Goal: Task Accomplishment & Management: Manage account settings

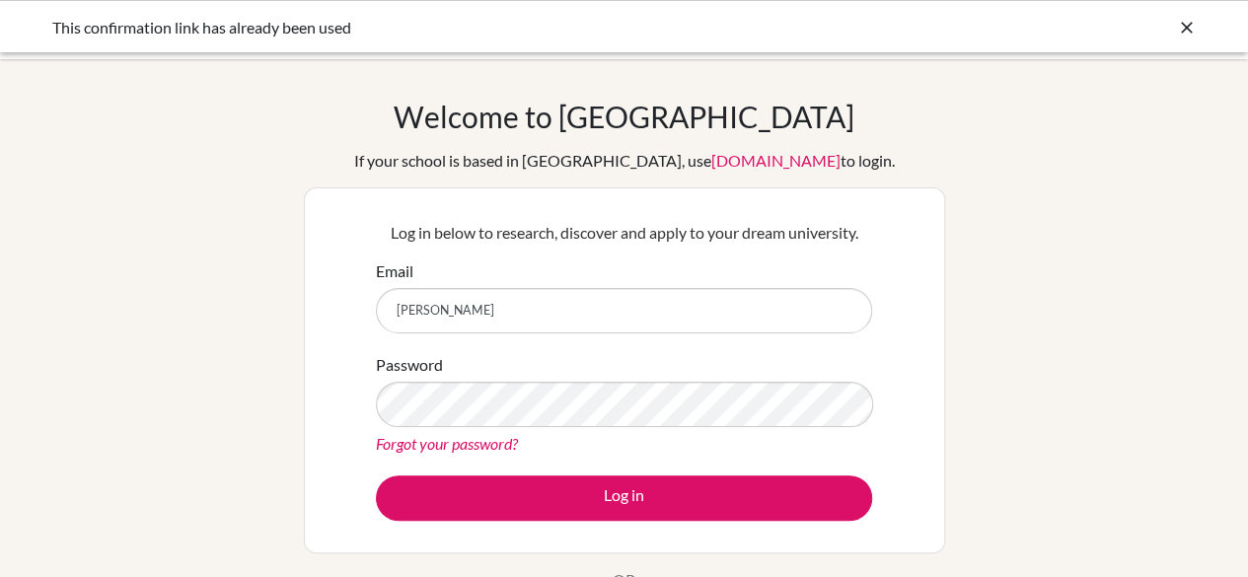
type input "[PERSON_NAME]"
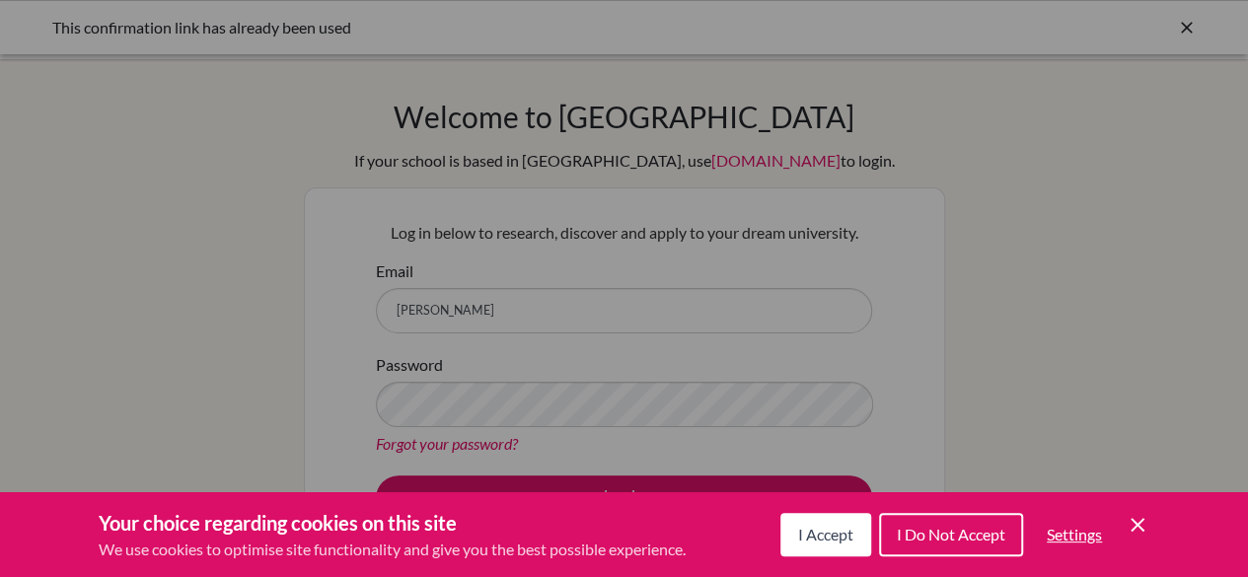
click at [818, 546] on button "I Accept" at bounding box center [825, 534] width 91 height 43
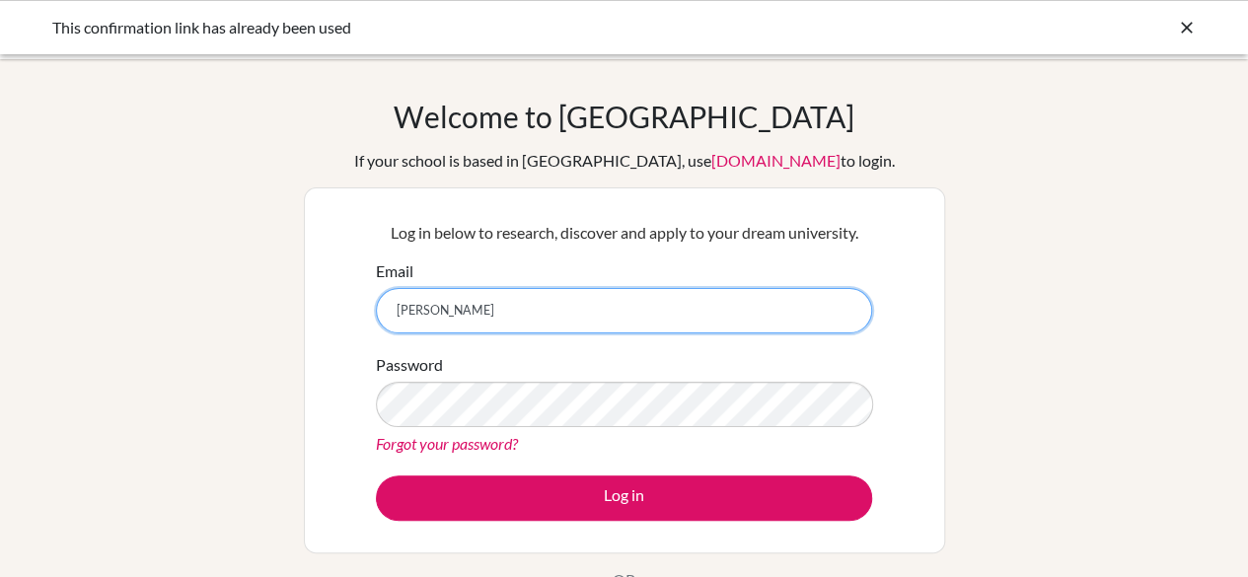
click at [450, 308] on input "ann" at bounding box center [624, 310] width 496 height 45
type input "anna.tolmayer95@gmail.com"
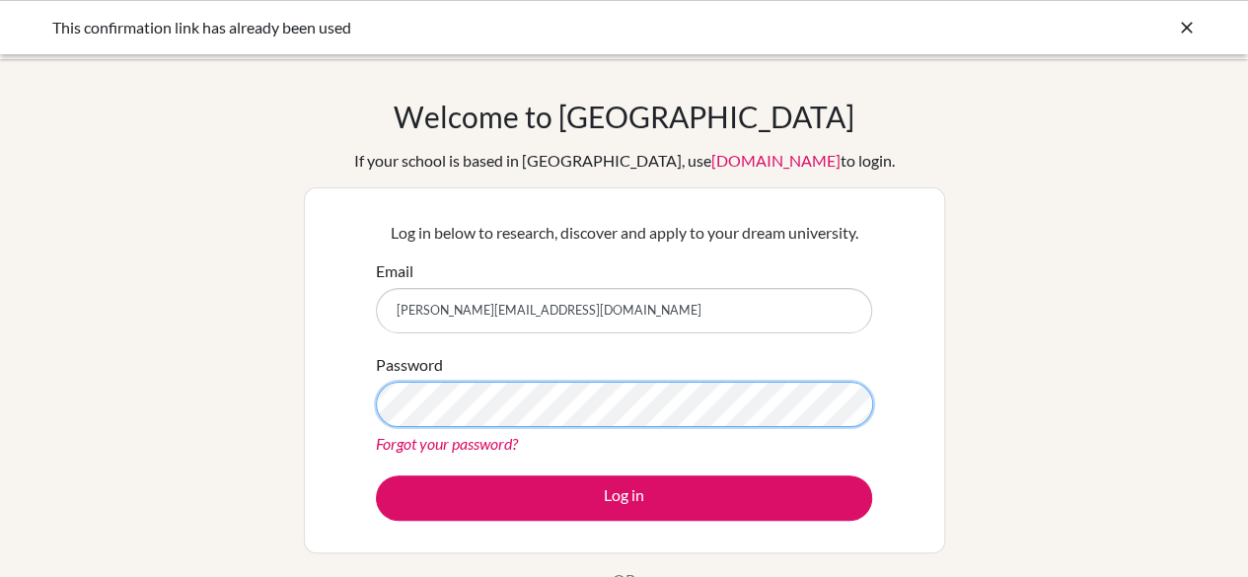
click at [376, 475] on button "Log in" at bounding box center [624, 497] width 496 height 45
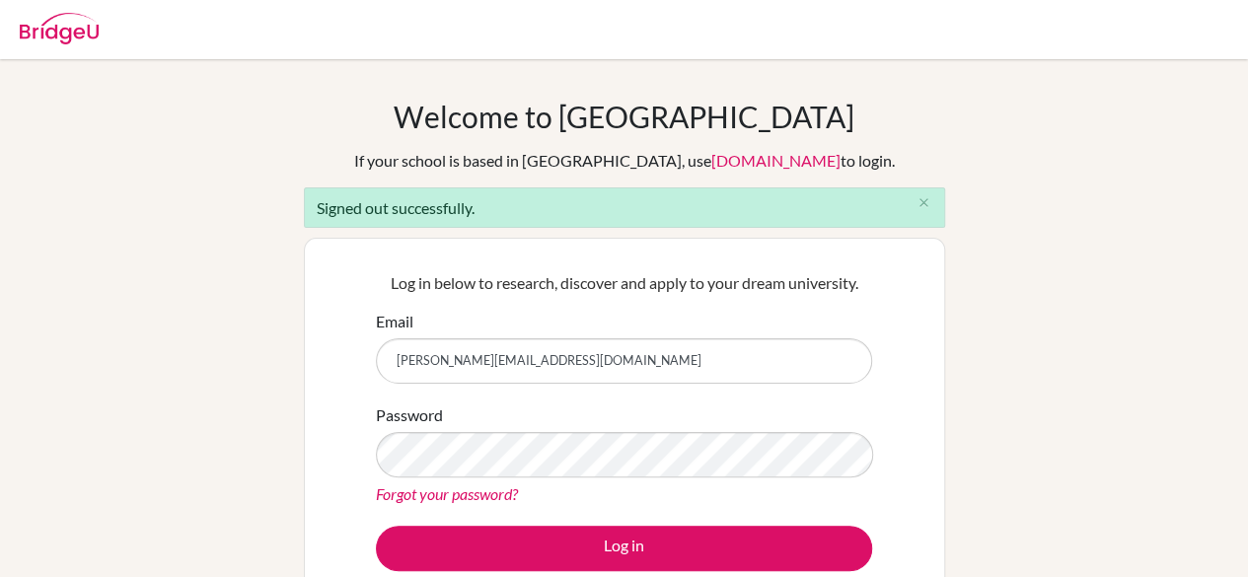
type input "[PERSON_NAME][EMAIL_ADDRESS][DOMAIN_NAME]"
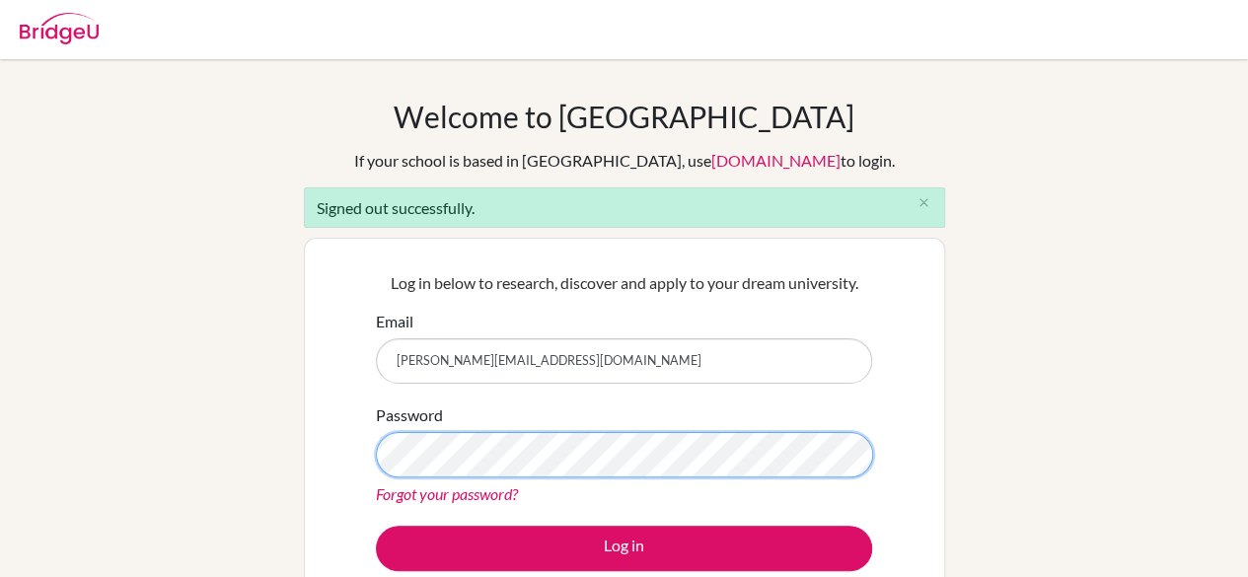
click at [376, 526] on button "Log in" at bounding box center [624, 548] width 496 height 45
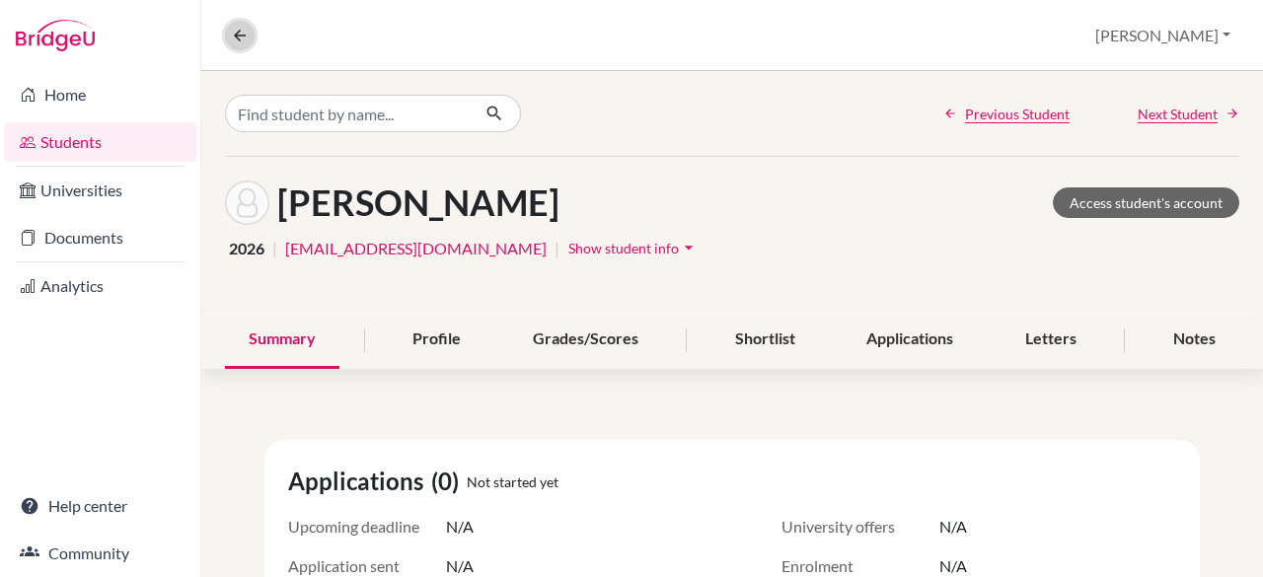
click at [231, 35] on icon at bounding box center [240, 36] width 18 height 18
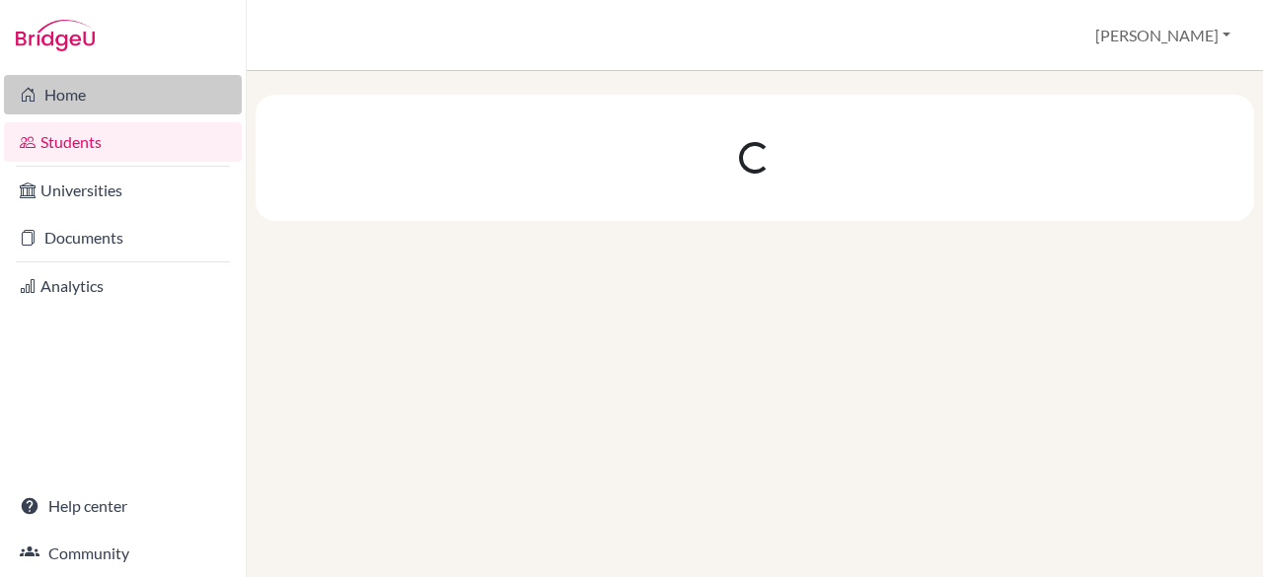
click at [44, 105] on link "Home" at bounding box center [123, 94] width 238 height 39
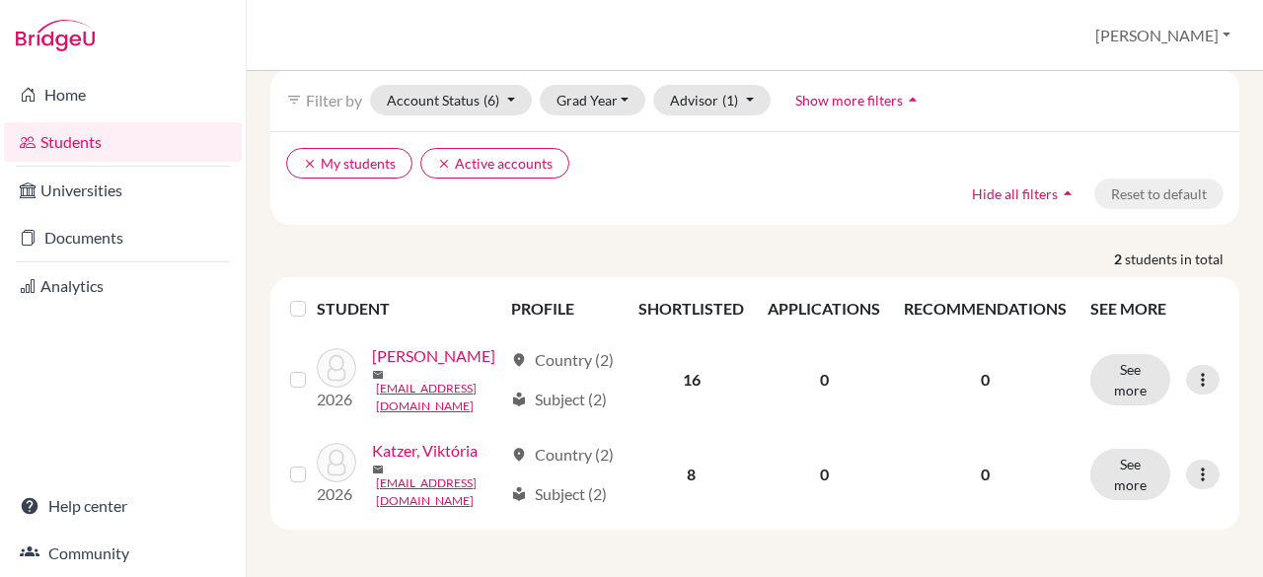
scroll to position [132, 0]
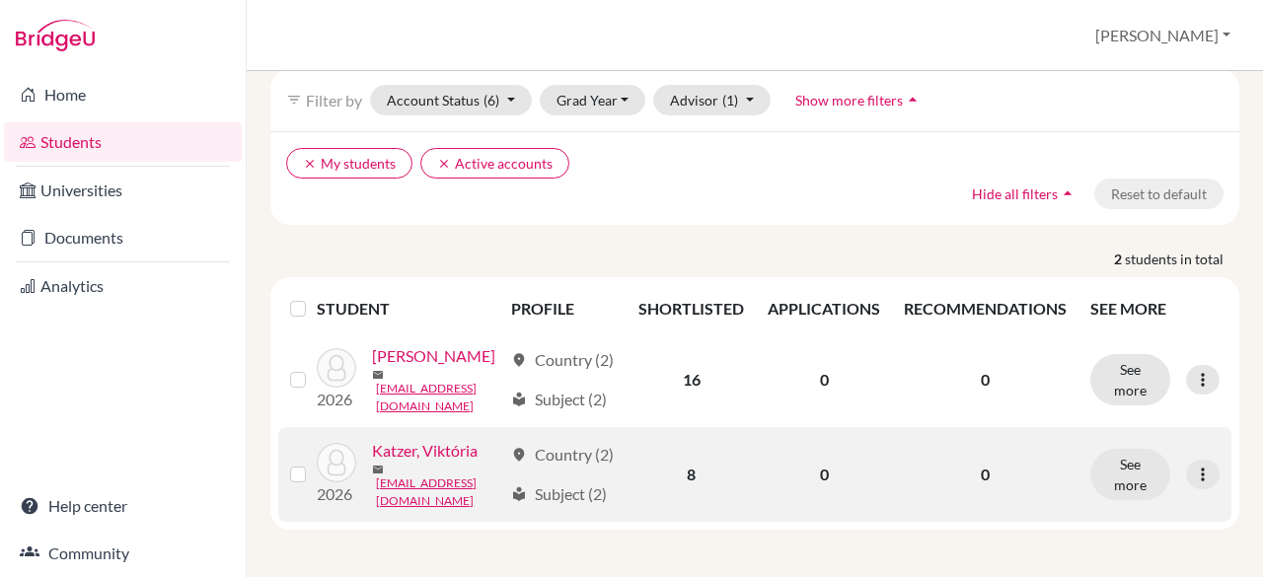
click at [446, 450] on link "Katzer, Viktória" at bounding box center [425, 451] width 106 height 24
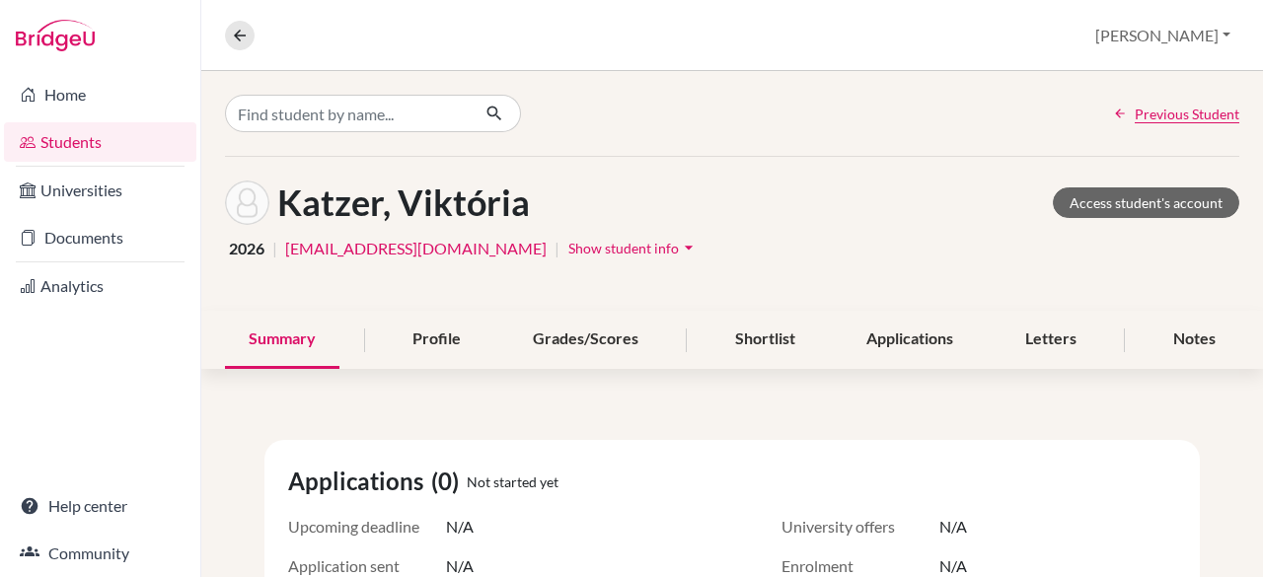
scroll to position [2, 0]
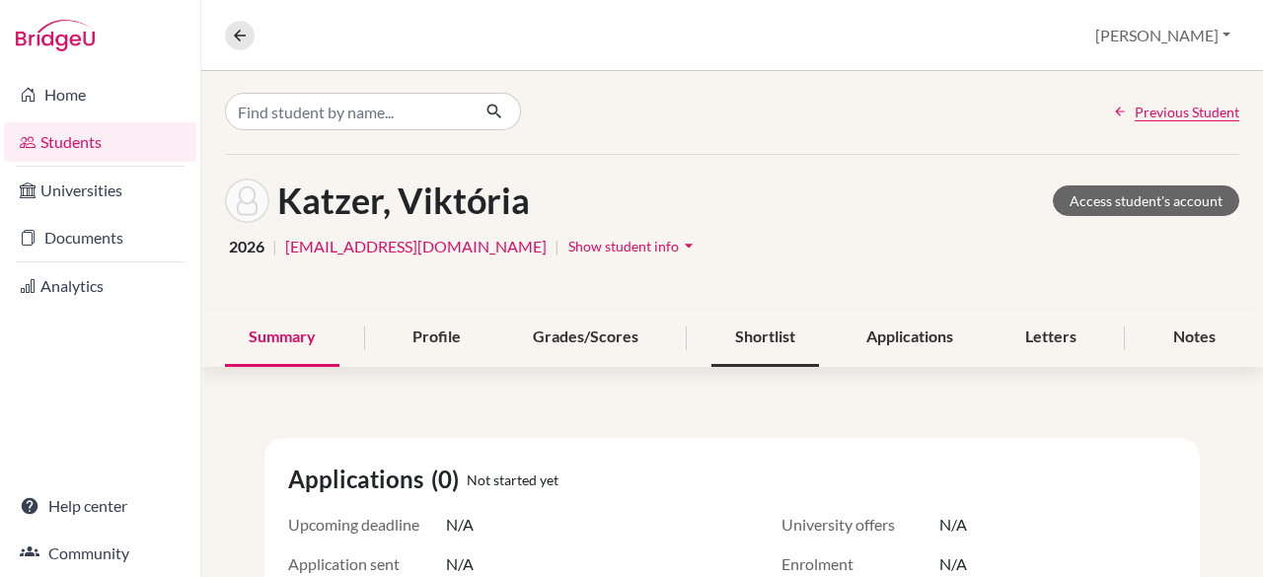
click at [740, 340] on div "Shortlist" at bounding box center [765, 338] width 108 height 58
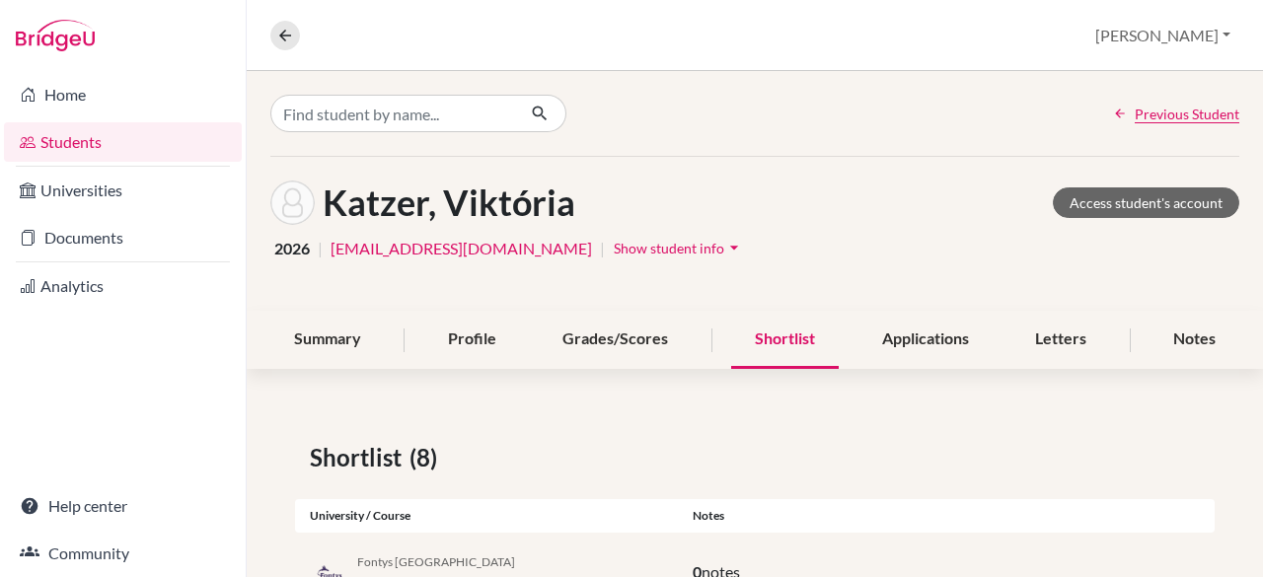
scroll to position [298, 0]
